Goal: Transaction & Acquisition: Download file/media

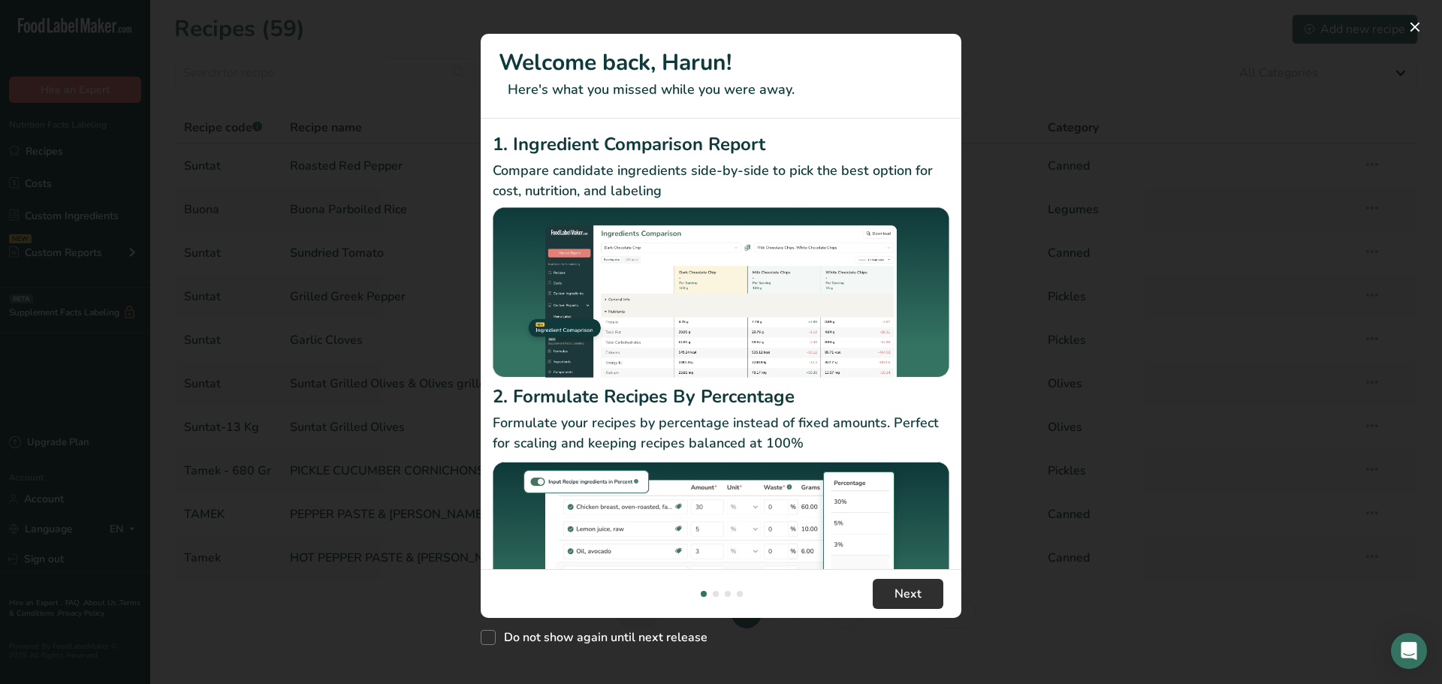
click at [892, 501] on div "1. Ingredient Comparison Report Compare candidate ingredients side-by-side to p…" at bounding box center [721, 344] width 481 height 451
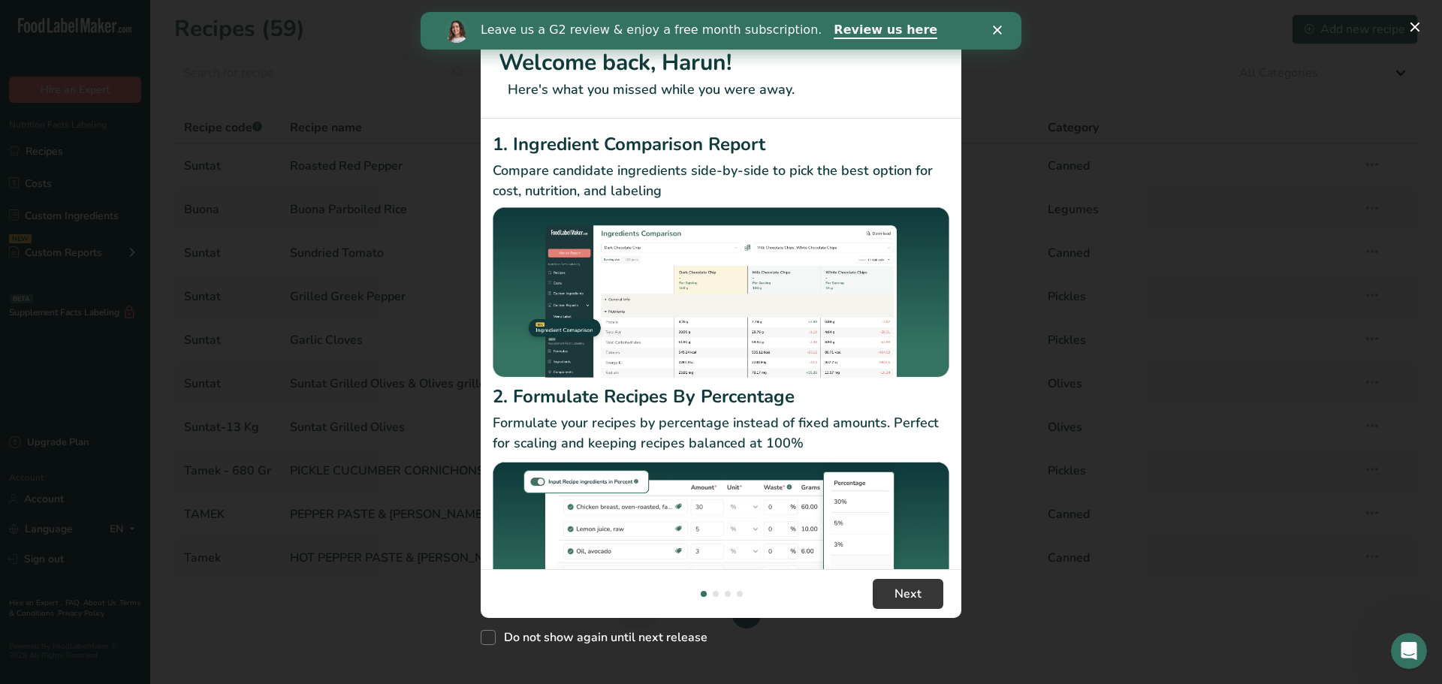
click at [1004, 26] on div "Close" at bounding box center [1000, 30] width 15 height 9
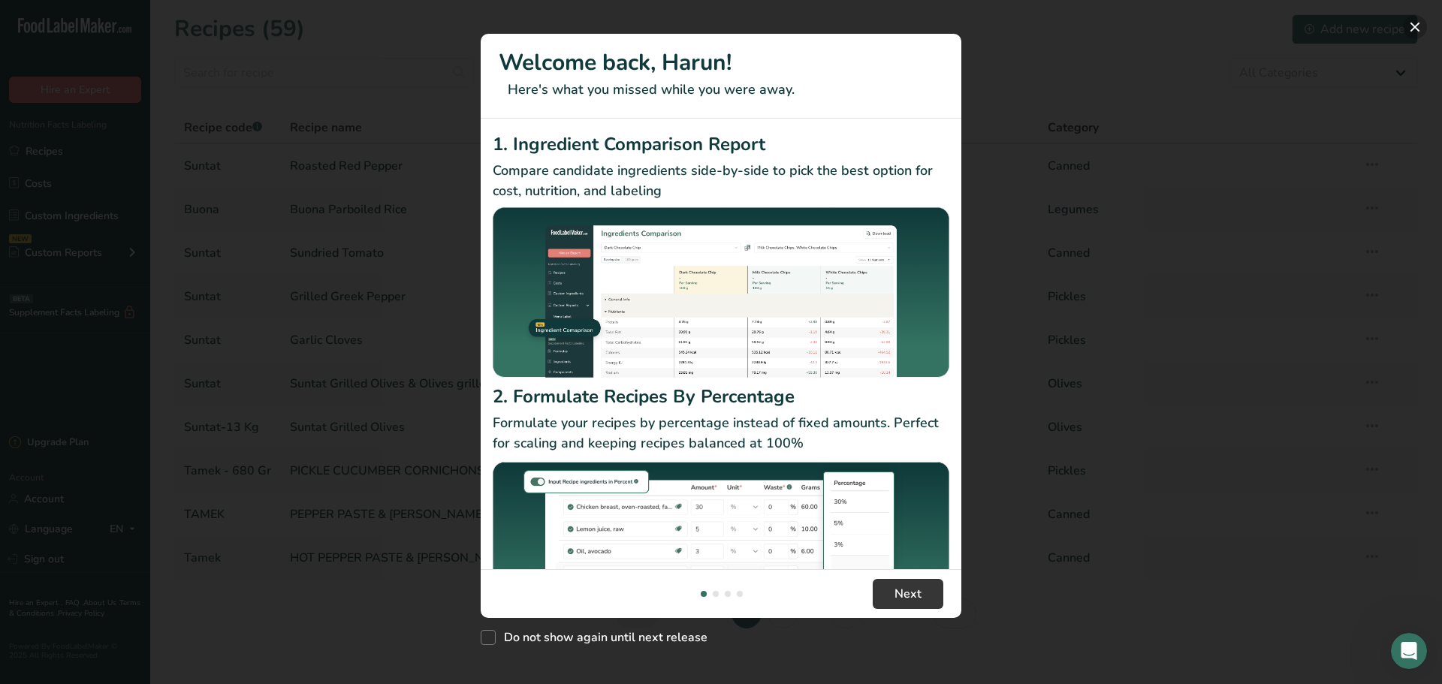
click at [1414, 26] on button "New Features" at bounding box center [1415, 27] width 24 height 24
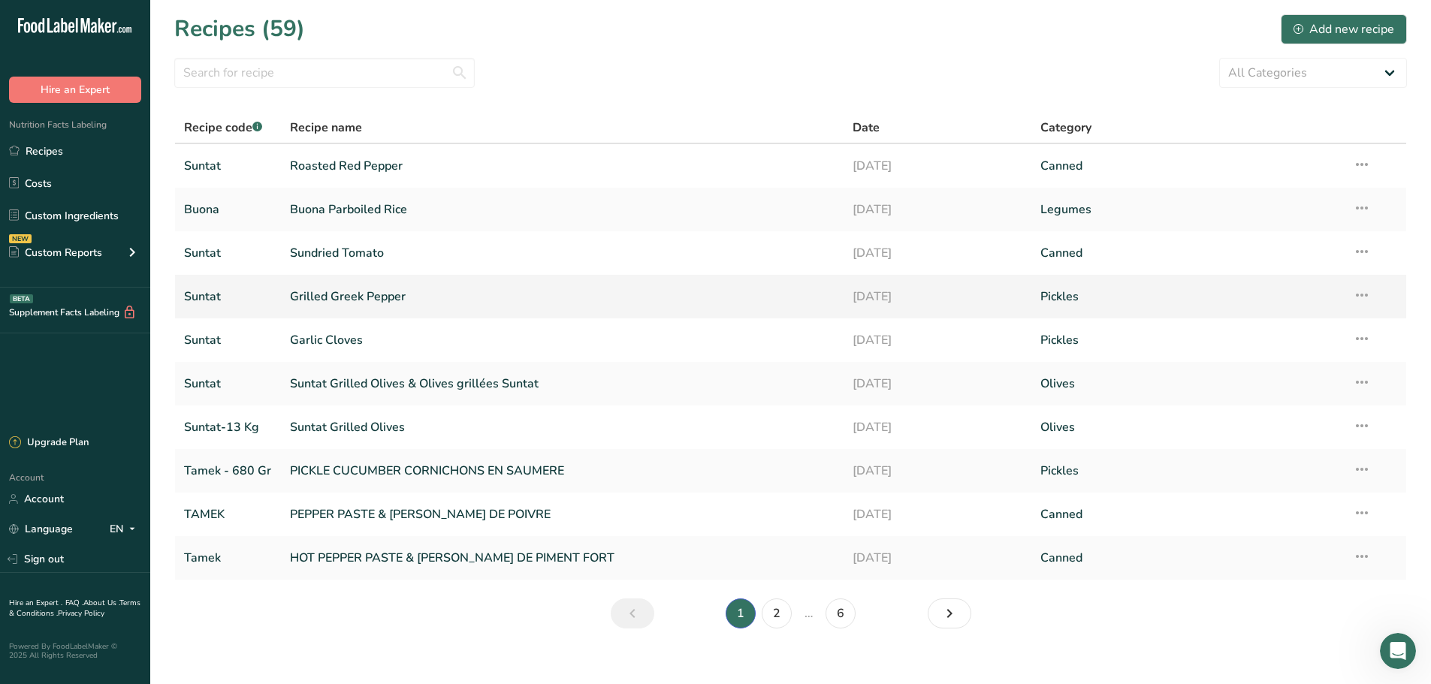
click at [347, 298] on link "Grilled Greek Pepper" at bounding box center [562, 297] width 545 height 32
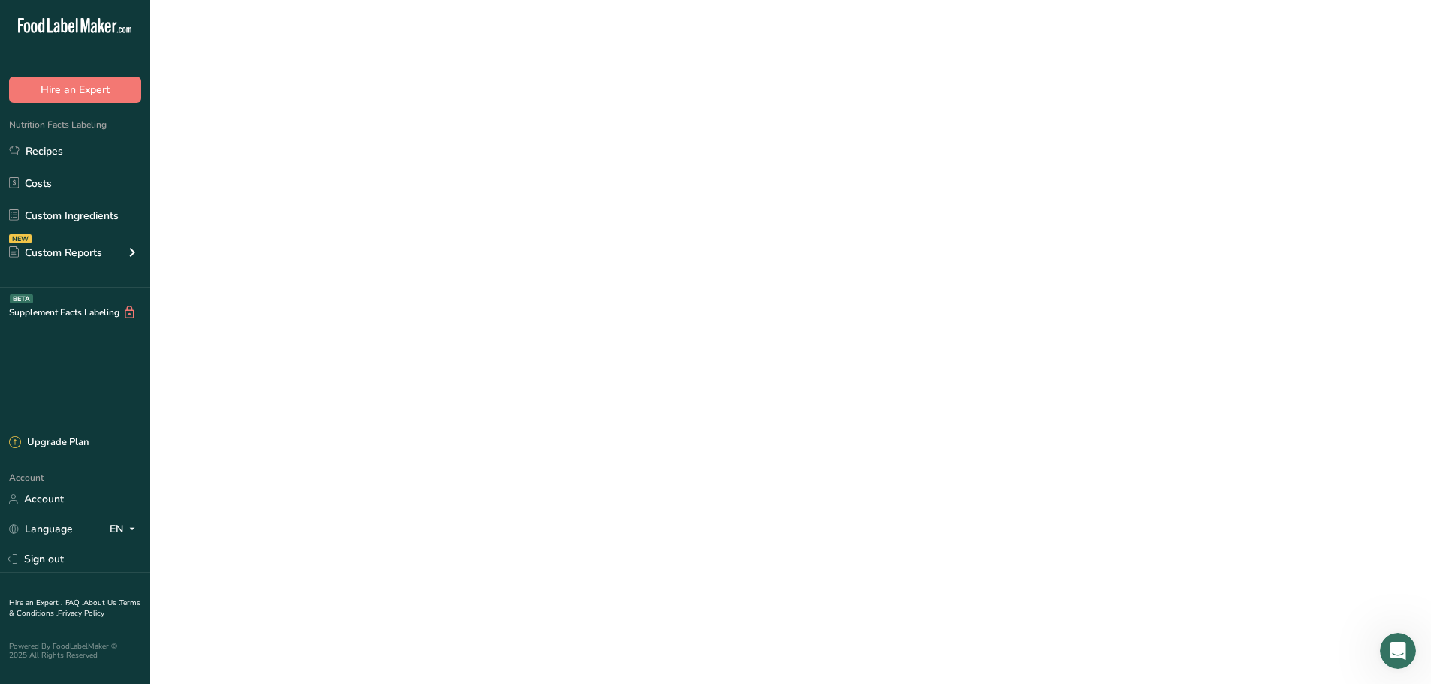
click at [347, 298] on link "Grilled Greek Pepper" at bounding box center [562, 297] width 545 height 32
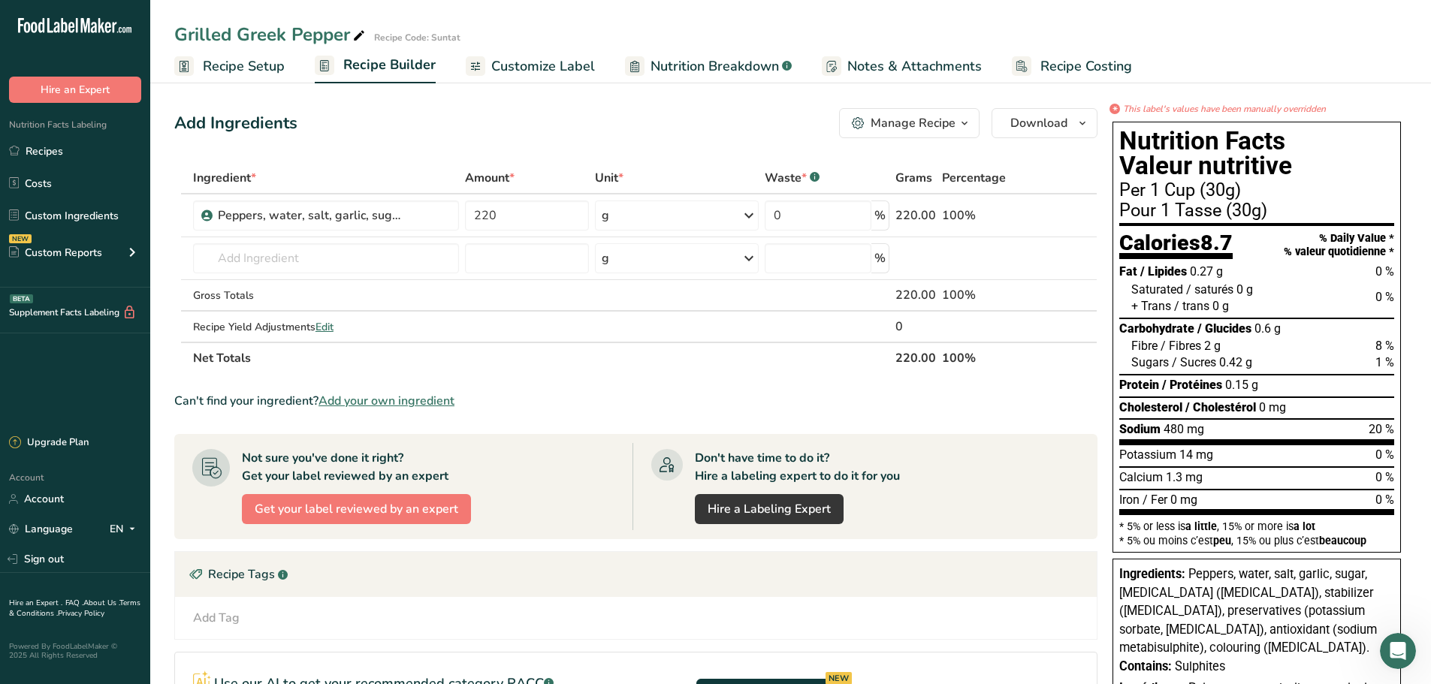
click at [526, 64] on span "Customize Label" at bounding box center [543, 66] width 104 height 20
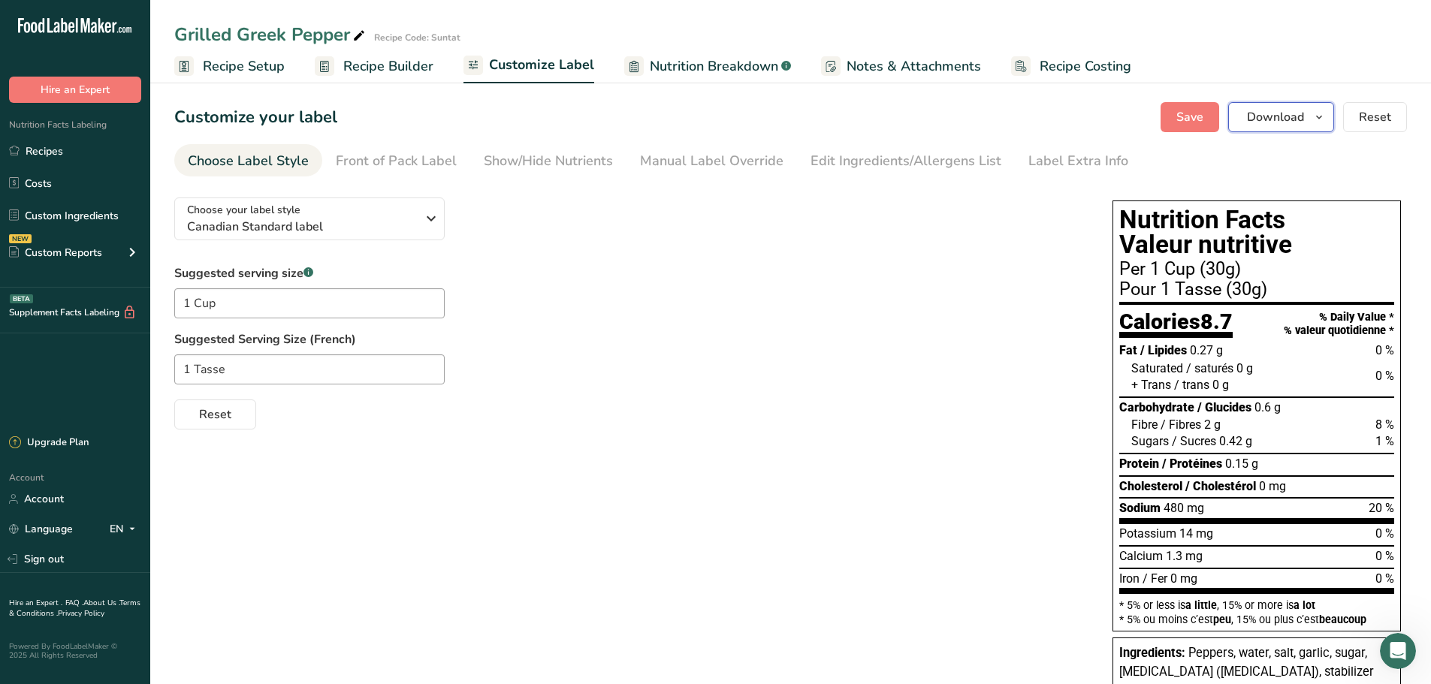
click at [1318, 110] on icon "button" at bounding box center [1319, 117] width 12 height 19
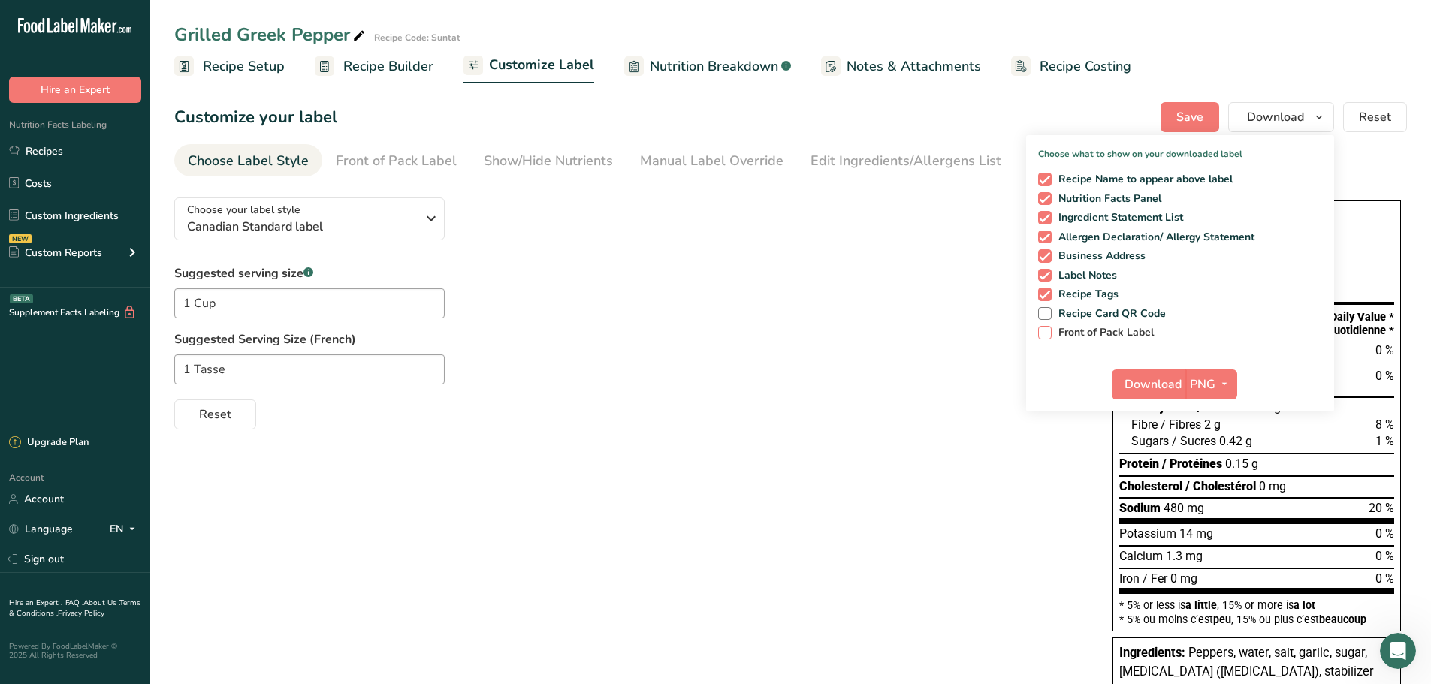
click at [1047, 327] on span at bounding box center [1045, 333] width 14 height 14
click at [1047, 327] on input "Front of Pack Label" at bounding box center [1043, 332] width 10 height 10
checkbox input "true"
click at [1223, 383] on icon "button" at bounding box center [1224, 384] width 12 height 19
click at [1209, 487] on link "PDF" at bounding box center [1213, 489] width 48 height 25
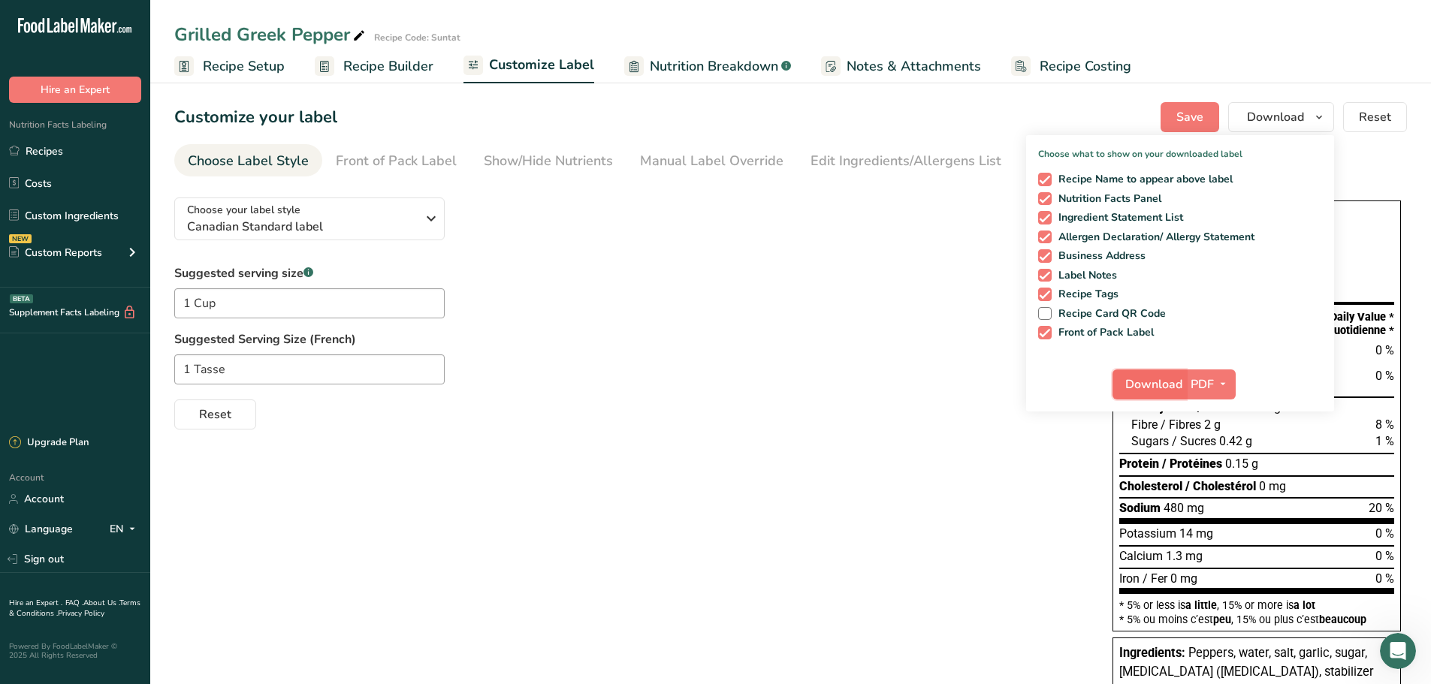
click at [1151, 388] on span "Download" at bounding box center [1153, 385] width 57 height 18
